Goal: Find specific page/section: Find specific page/section

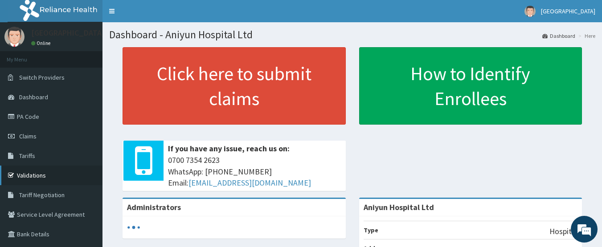
click at [52, 171] on link "Validations" at bounding box center [51, 176] width 102 height 20
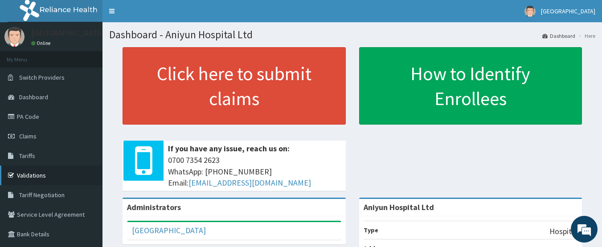
click at [49, 174] on link "Validations" at bounding box center [51, 176] width 102 height 20
